Goal: Task Accomplishment & Management: Manage account settings

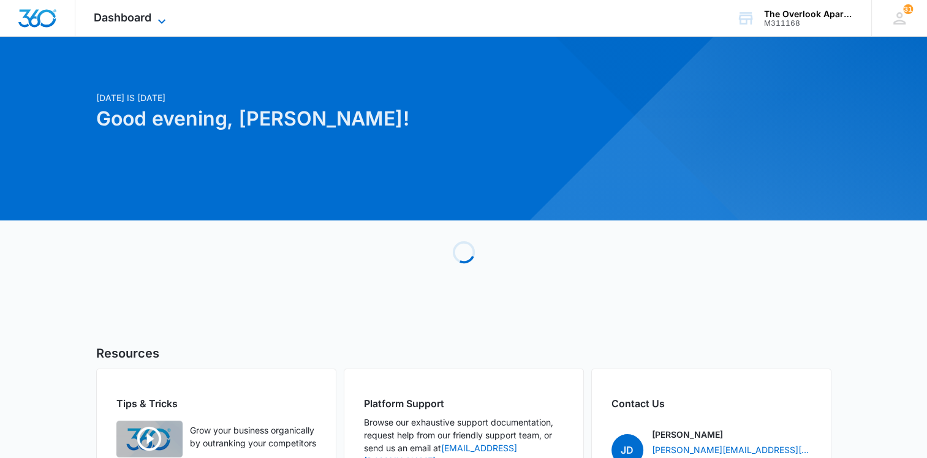
click at [124, 16] on span "Dashboard" at bounding box center [123, 17] width 58 height 13
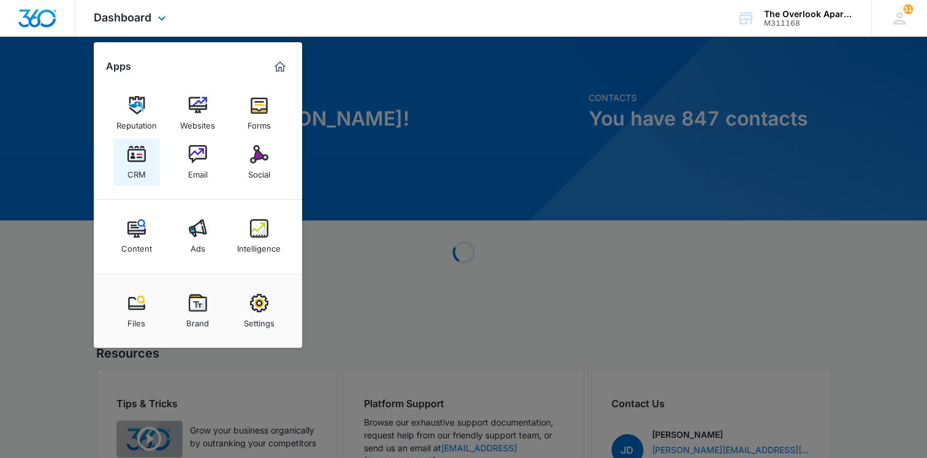
click at [142, 167] on div "CRM" at bounding box center [136, 172] width 18 height 16
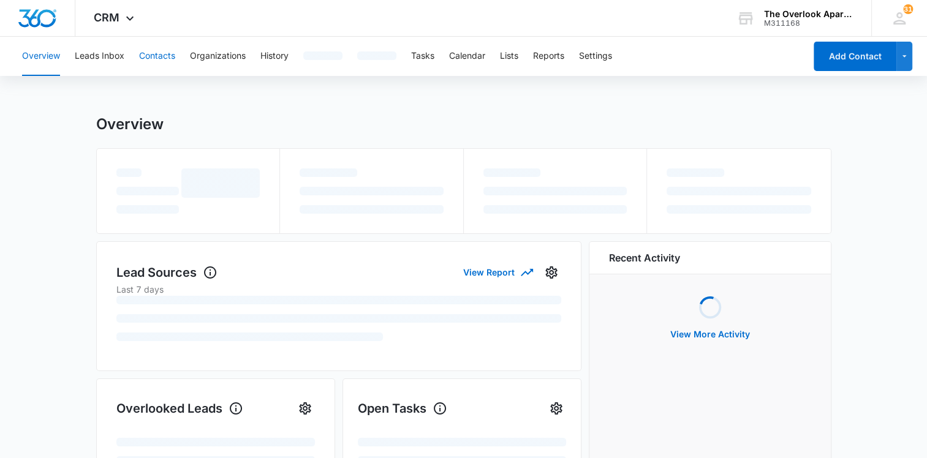
click at [161, 61] on button "Contacts" at bounding box center [157, 56] width 36 height 39
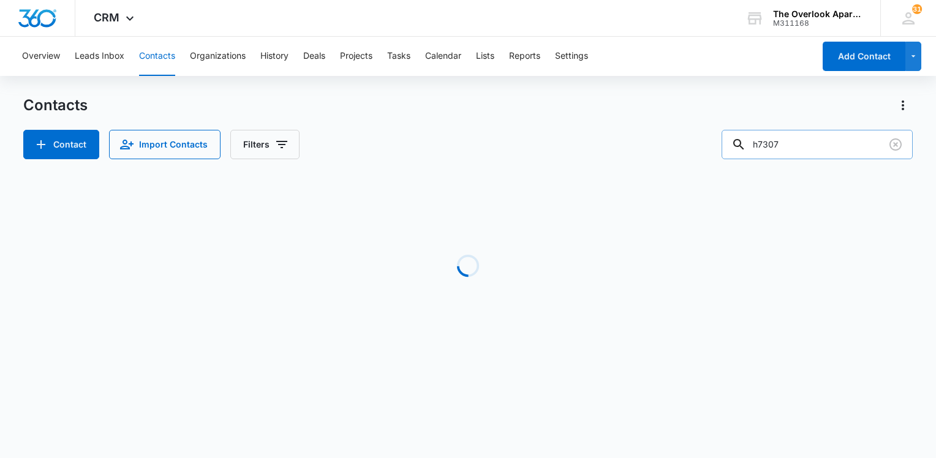
click at [805, 148] on input "h7307" at bounding box center [817, 144] width 191 height 29
click at [805, 146] on input "h7307" at bounding box center [817, 144] width 191 height 29
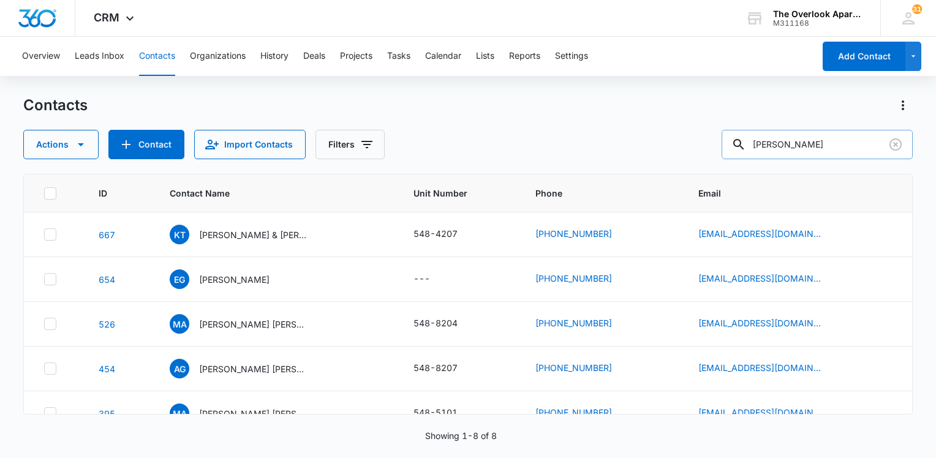
type input "[PERSON_NAME]"
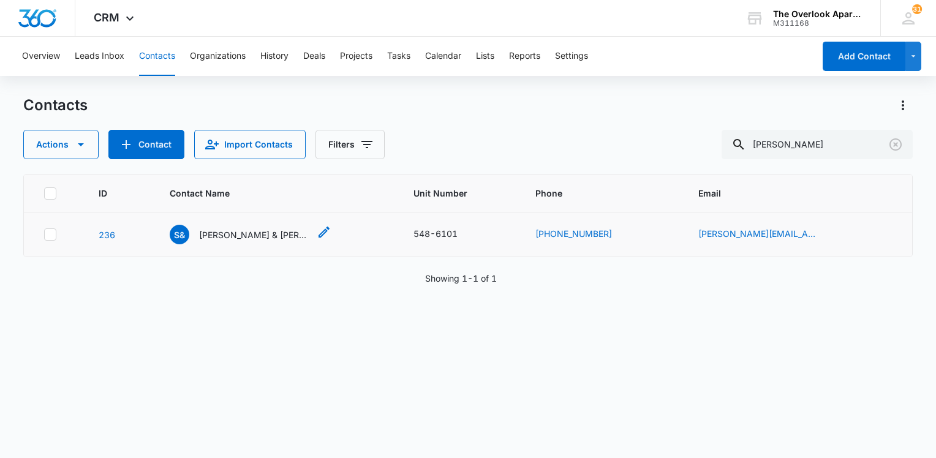
click at [274, 230] on p "[PERSON_NAME] & [PERSON_NAME]" at bounding box center [254, 235] width 110 height 13
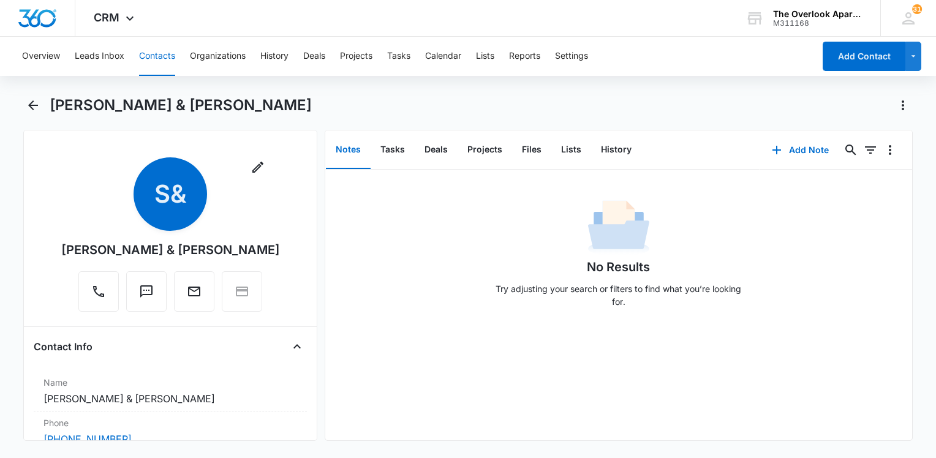
click at [33, 120] on div "[PERSON_NAME] & [PERSON_NAME]" at bounding box center [468, 113] width 890 height 34
click at [34, 111] on icon "Back" at bounding box center [33, 105] width 15 height 15
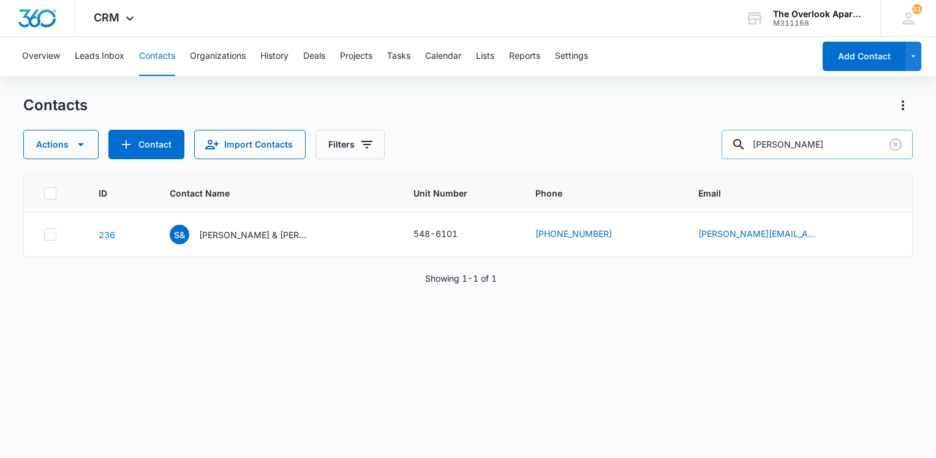
click at [842, 137] on input "[PERSON_NAME]" at bounding box center [817, 144] width 191 height 29
type input "[PERSON_NAME]"
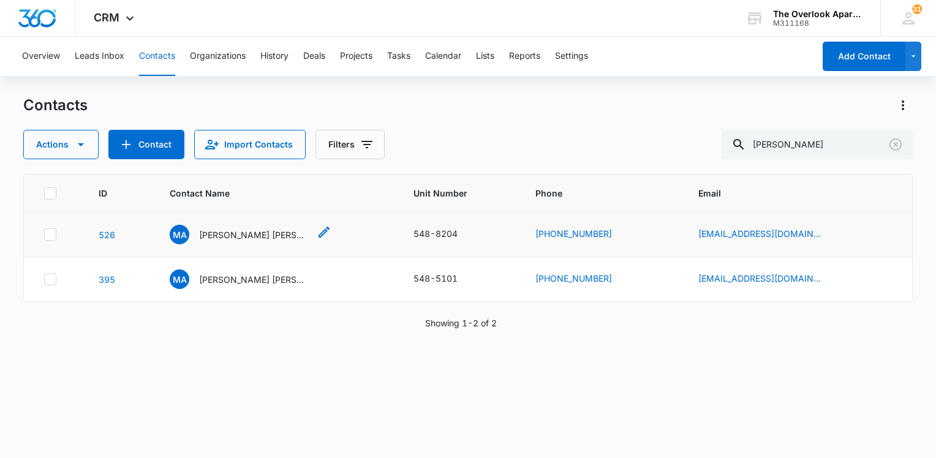
click at [236, 238] on p "[PERSON_NAME] [PERSON_NAME]" at bounding box center [254, 235] width 110 height 13
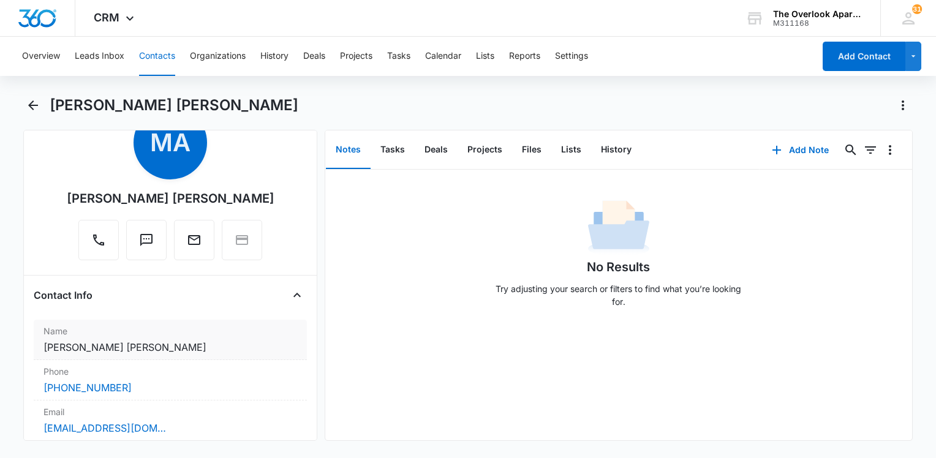
scroll to position [123, 0]
